Goal: Transaction & Acquisition: Purchase product/service

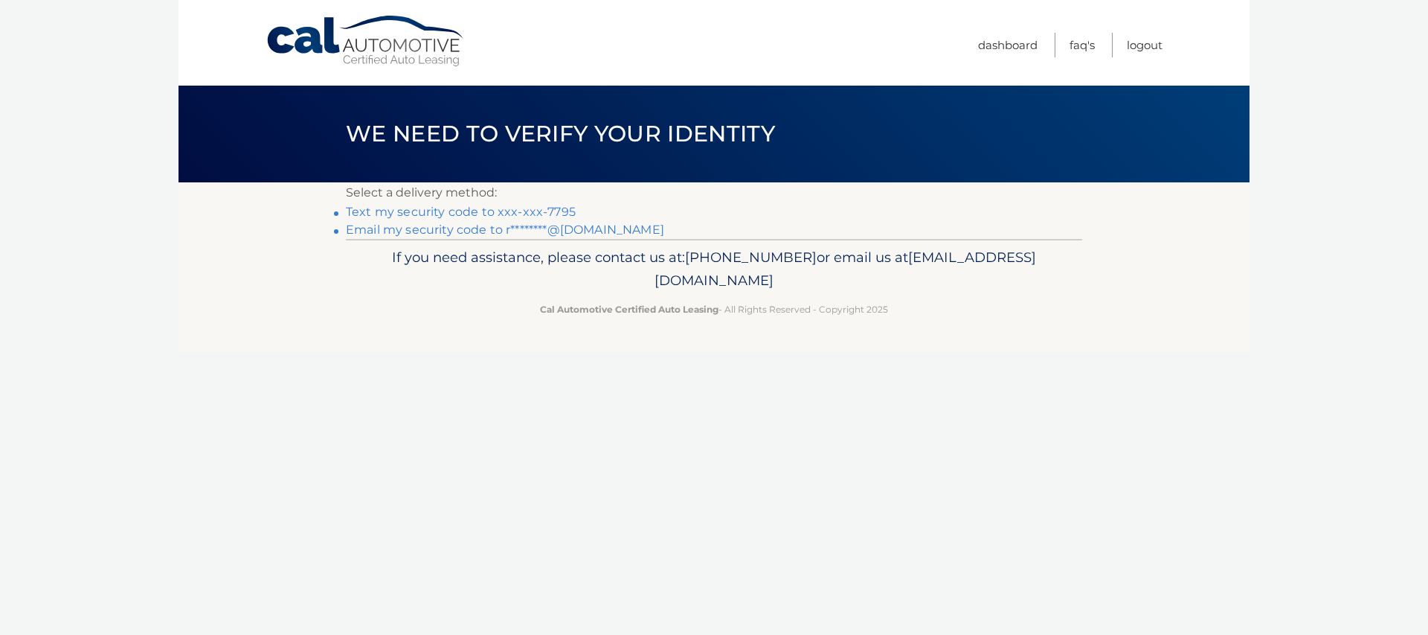
click at [440, 210] on link "Text my security code to xxx-xxx-7795" at bounding box center [461, 212] width 230 height 14
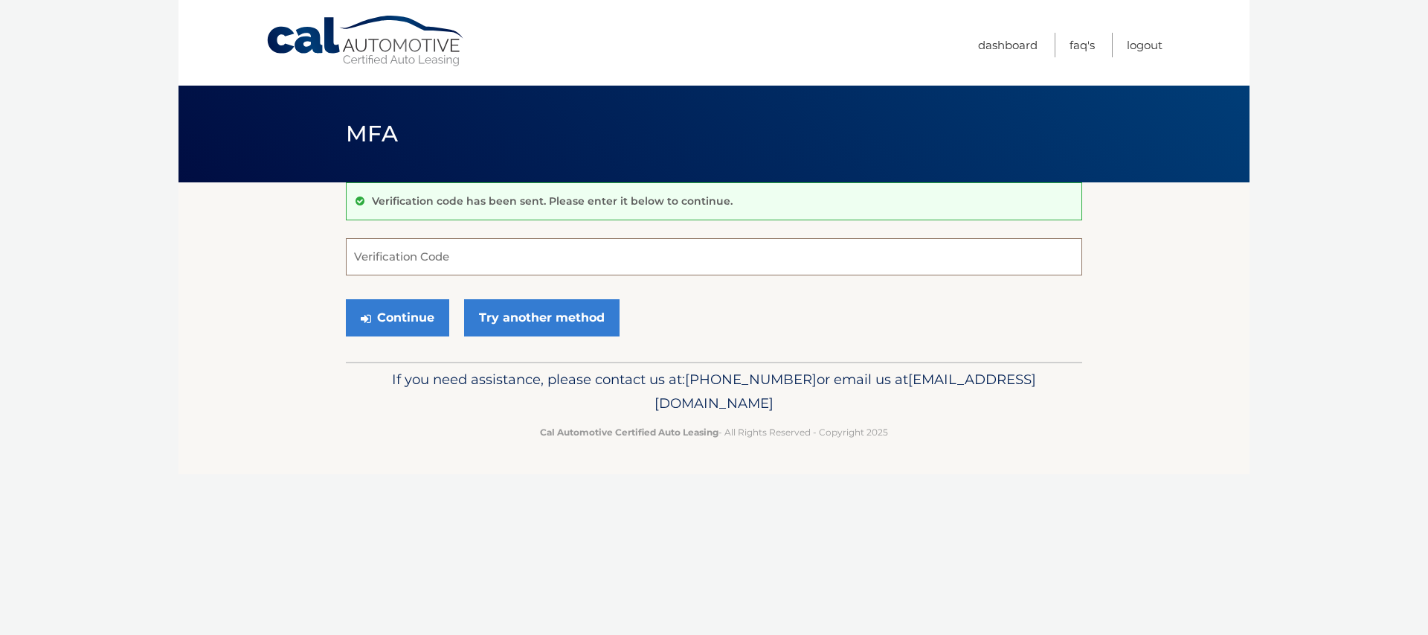
click at [362, 259] on input "Verification Code" at bounding box center [714, 256] width 737 height 37
type input "394743"
click at [405, 315] on button "Continue" at bounding box center [397, 317] width 103 height 37
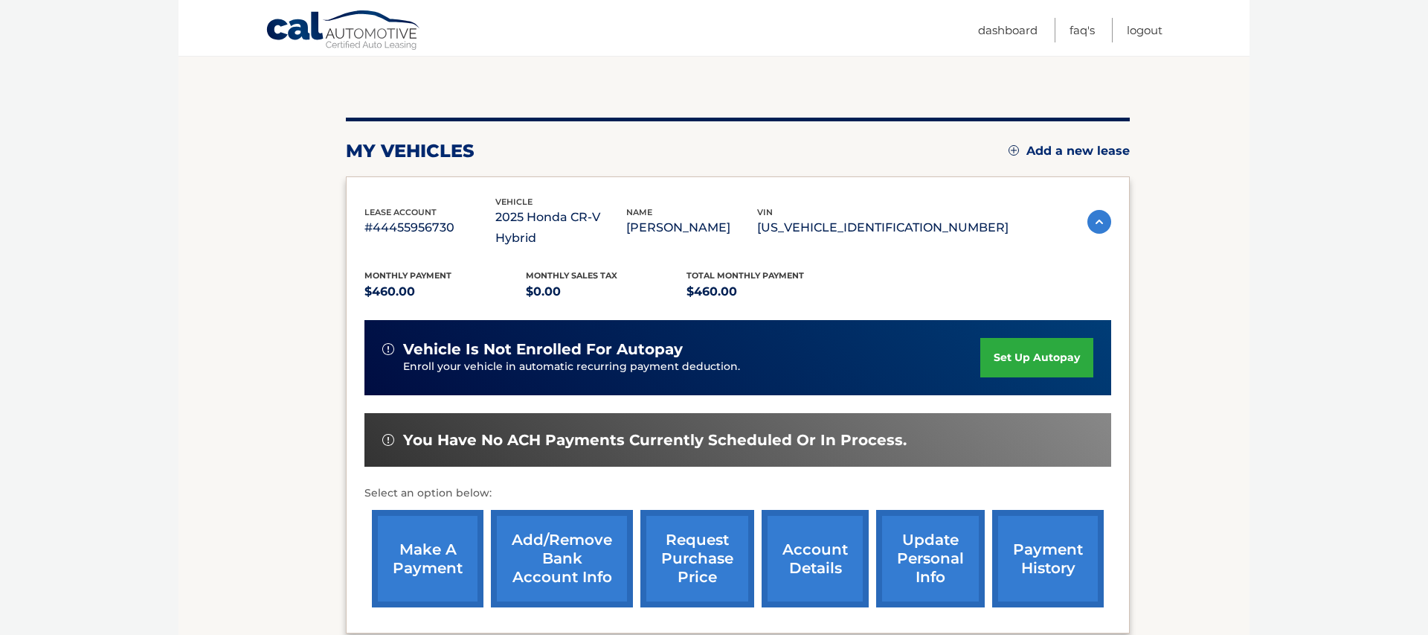
scroll to position [133, 0]
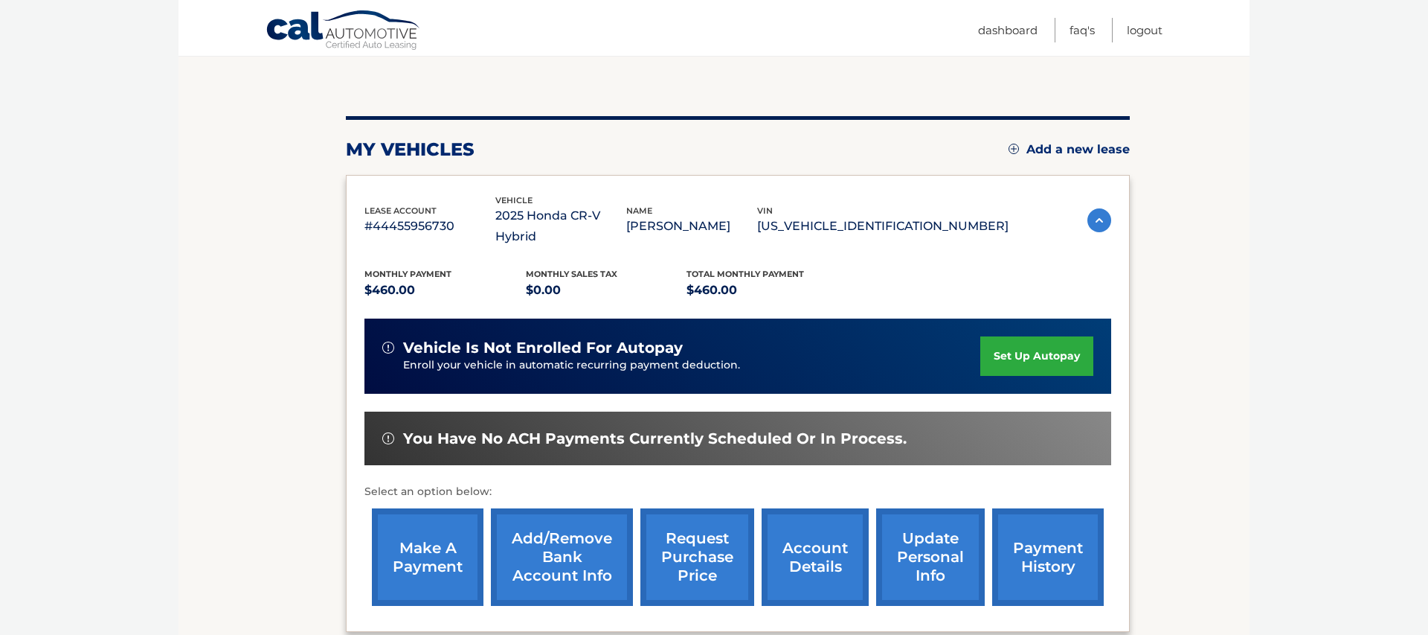
click at [423, 525] on link "make a payment" at bounding box center [428, 556] width 112 height 97
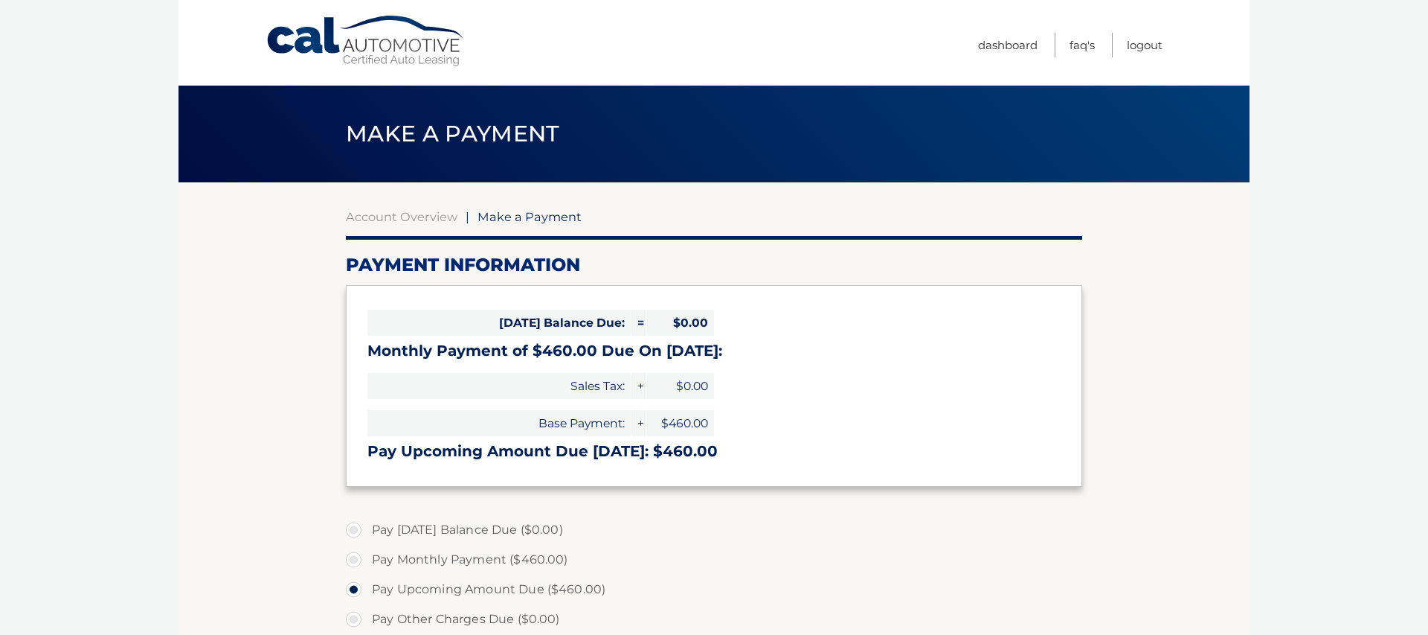
select select "MTJkNzU1NGQtZTgyYy00YjhhLTg0YjEtYmI3NmE5MDIzZDJl"
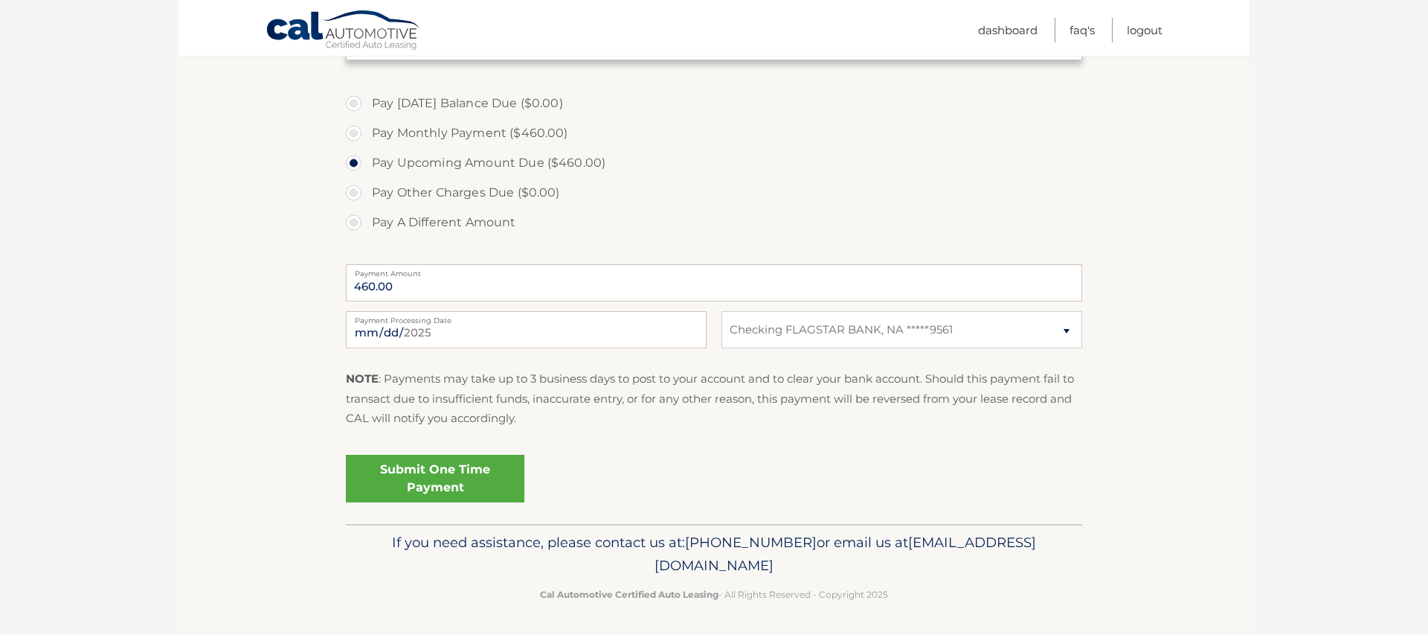
scroll to position [423, 0]
click at [426, 475] on link "Submit One Time Payment" at bounding box center [435, 482] width 179 height 48
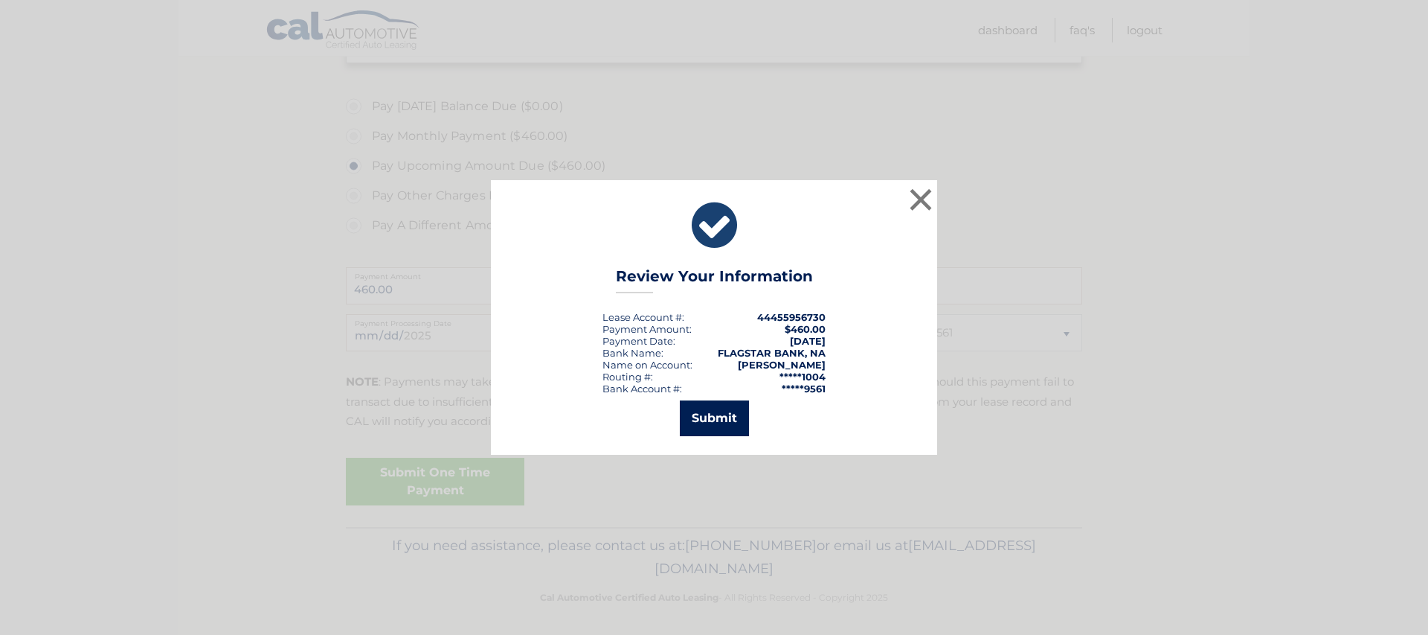
click at [706, 417] on button "Submit" at bounding box center [714, 418] width 69 height 36
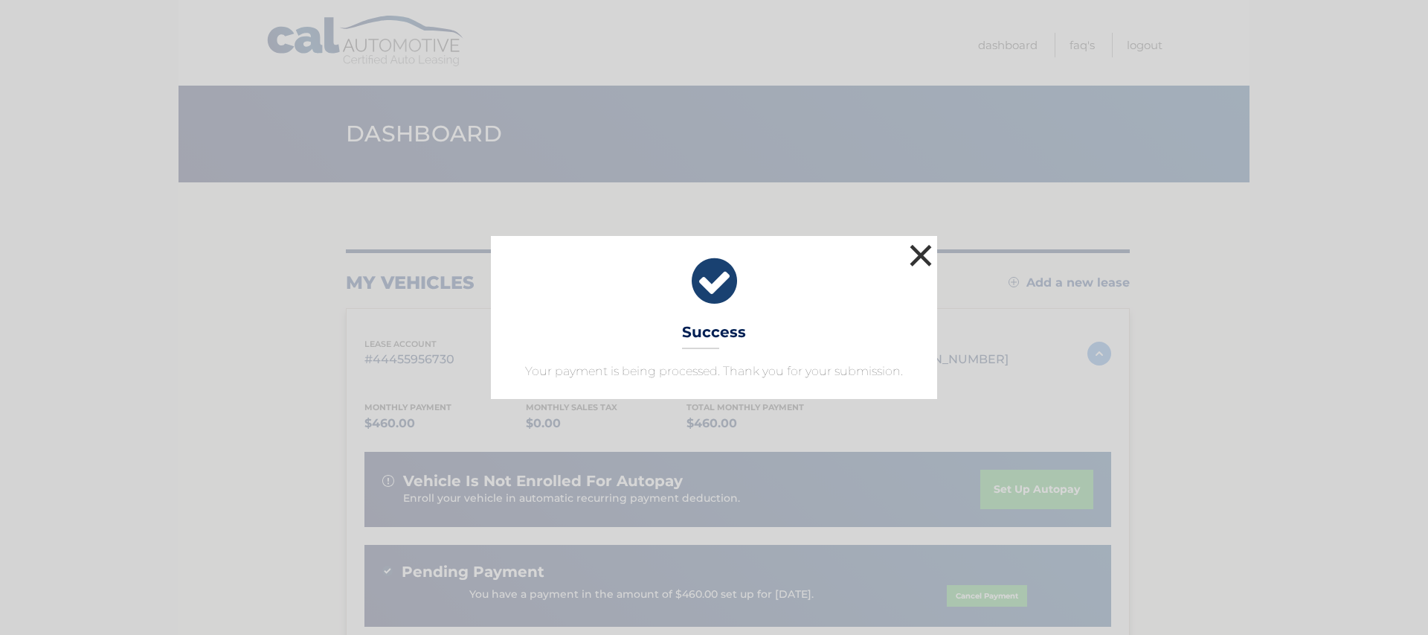
click at [920, 250] on button "×" at bounding box center [921, 255] width 30 height 30
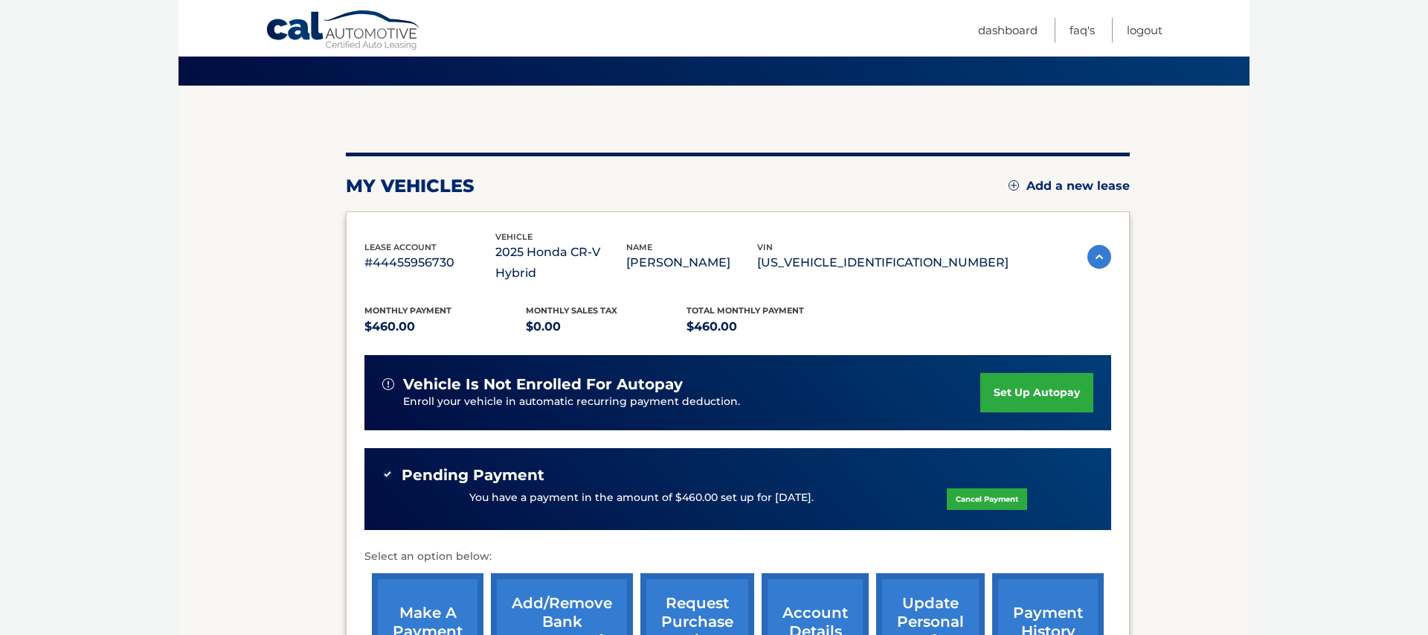
scroll to position [92, 0]
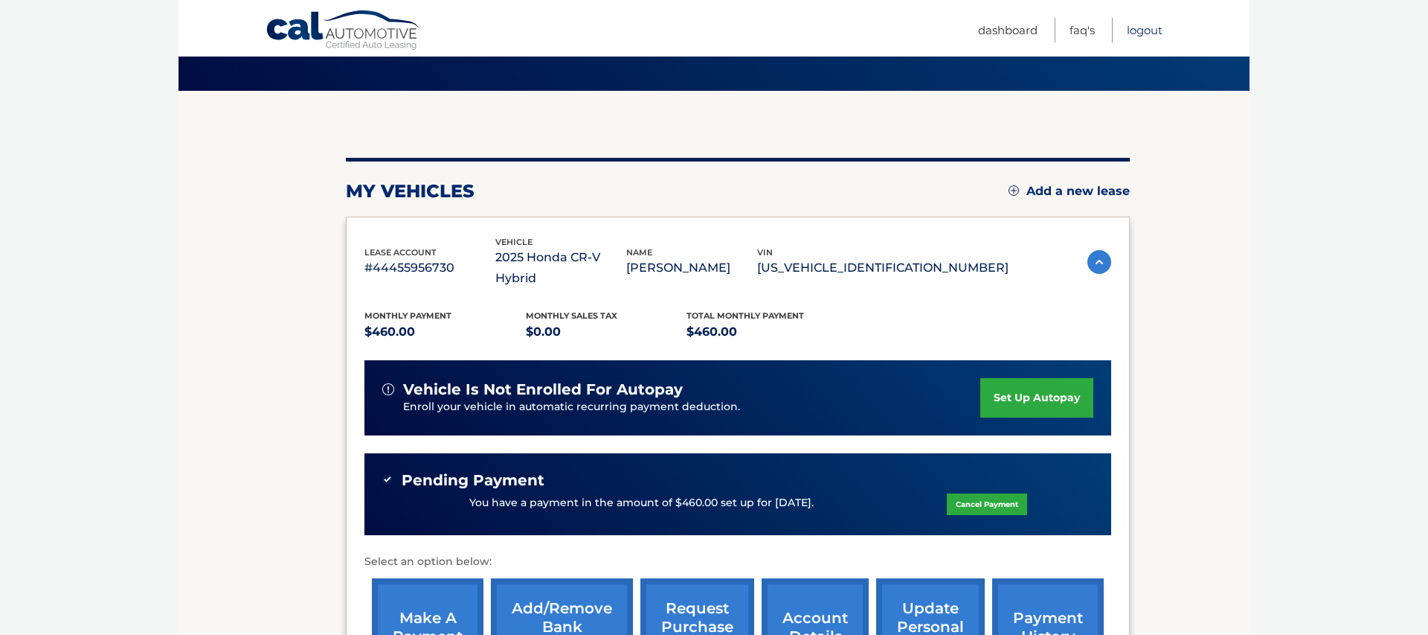
click at [1140, 30] on link "Logout" at bounding box center [1145, 30] width 36 height 25
